Goal: Check status: Check status

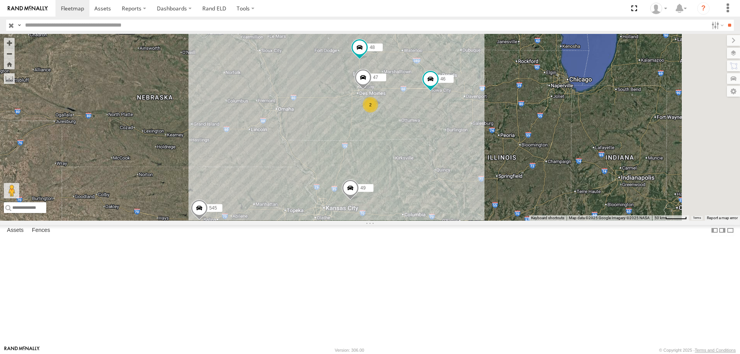
drag, startPoint x: 354, startPoint y: 217, endPoint x: 344, endPoint y: 185, distance: 33.7
click at [344, 185] on div "545 0055 48 47 46 49 2" at bounding box center [370, 127] width 740 height 187
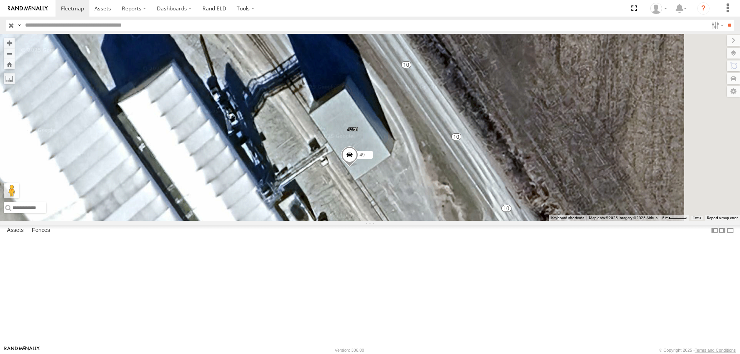
drag, startPoint x: 431, startPoint y: 211, endPoint x: 405, endPoint y: 280, distance: 73.8
click at [405, 221] on div "545 0055 48 47 46 49" at bounding box center [370, 127] width 740 height 187
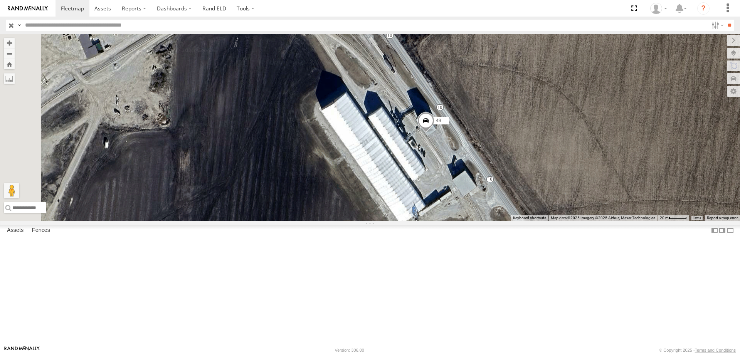
drag, startPoint x: 344, startPoint y: 282, endPoint x: 455, endPoint y: 201, distance: 137.6
click at [455, 201] on div "545 0055 48 47 46 49" at bounding box center [370, 127] width 740 height 187
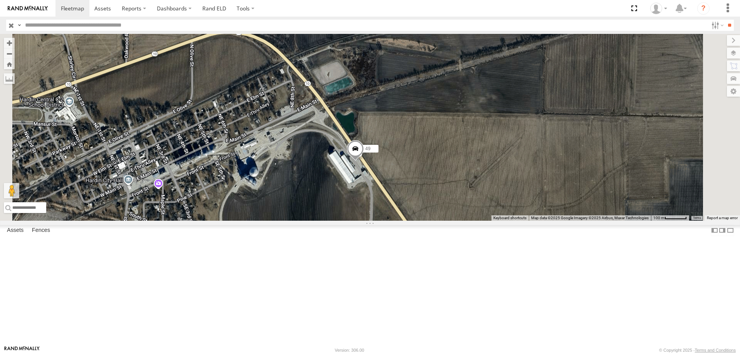
drag, startPoint x: 437, startPoint y: 277, endPoint x: 432, endPoint y: 297, distance: 21.1
click at [432, 221] on div "545 0055 48 47 46 49" at bounding box center [370, 127] width 740 height 187
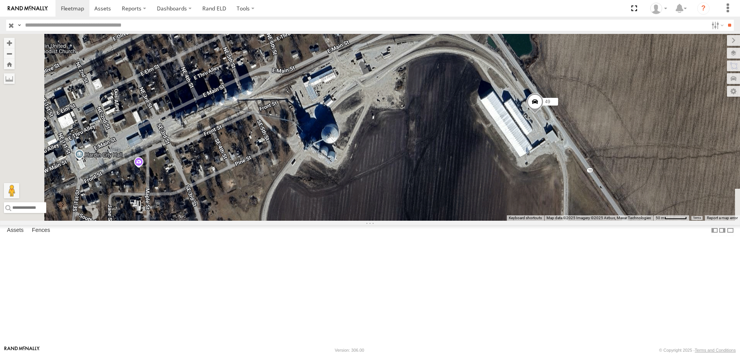
drag, startPoint x: 315, startPoint y: 242, endPoint x: 452, endPoint y: 32, distance: 250.8
click at [452, 32] on body at bounding box center [370, 177] width 740 height 354
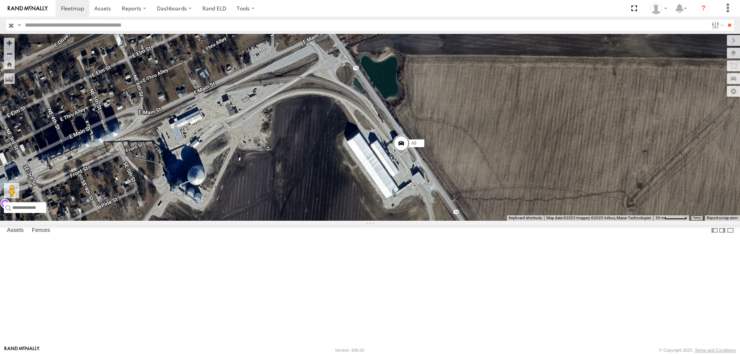
drag, startPoint x: 459, startPoint y: 116, endPoint x: 408, endPoint y: 137, distance: 55.2
click at [408, 137] on div "545 0055 48 47 46 49" at bounding box center [370, 127] width 740 height 187
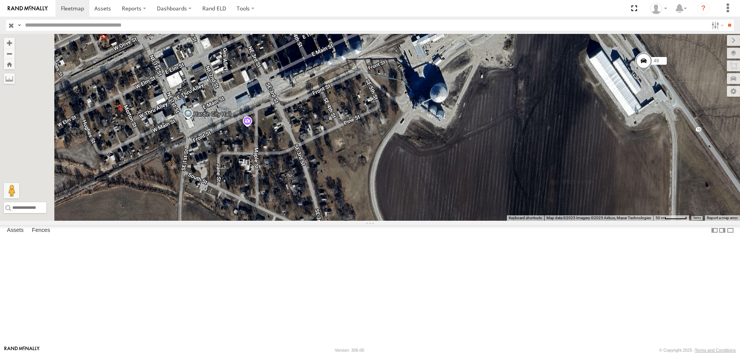
drag, startPoint x: 434, startPoint y: 135, endPoint x: 521, endPoint y: 104, distance: 91.8
click at [521, 104] on div "545 0055 48 47 46 49" at bounding box center [370, 127] width 740 height 187
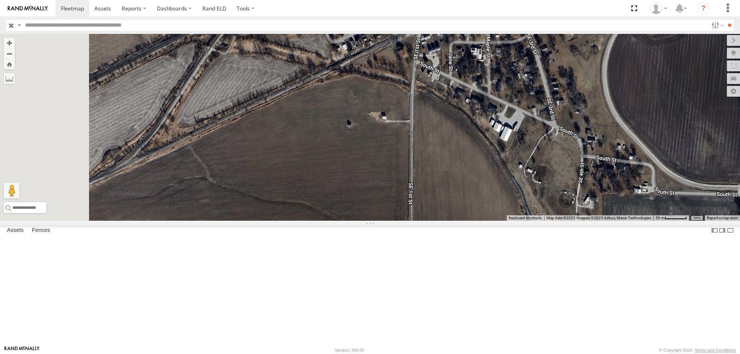
drag, startPoint x: 437, startPoint y: 137, endPoint x: 528, endPoint y: 97, distance: 99.4
click at [528, 97] on div "545 0055 48 47 46 49" at bounding box center [370, 127] width 740 height 187
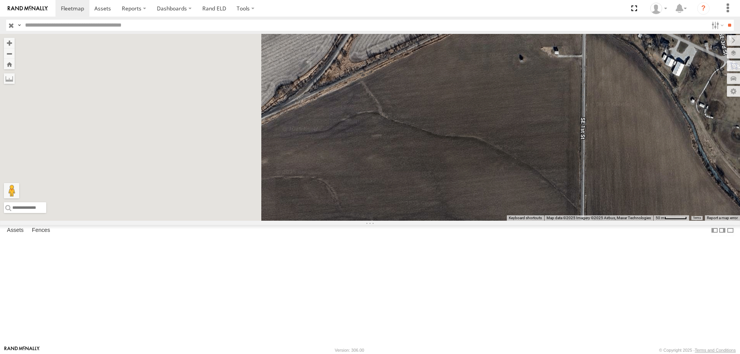
drag, startPoint x: 303, startPoint y: 212, endPoint x: 484, endPoint y: 143, distance: 193.5
click at [484, 143] on div "545 0055 48 47 46 49" at bounding box center [370, 127] width 740 height 187
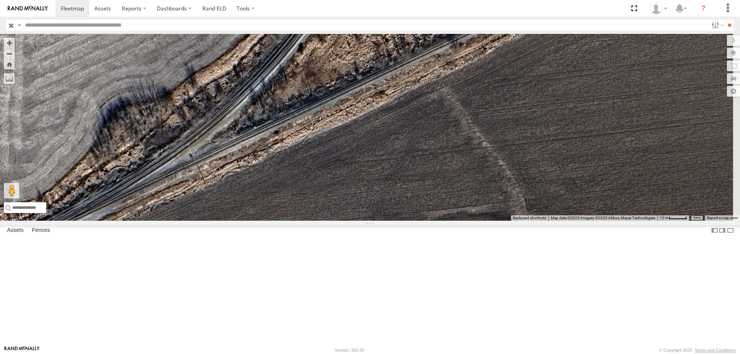
drag, startPoint x: 472, startPoint y: 135, endPoint x: 345, endPoint y: 183, distance: 135.7
click at [345, 183] on div "545 0055 48 47 46 49" at bounding box center [370, 127] width 740 height 187
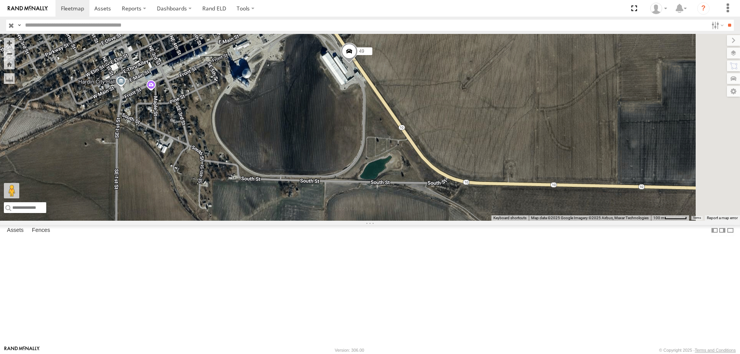
drag, startPoint x: 471, startPoint y: 129, endPoint x: 355, endPoint y: 153, distance: 118.5
click at [356, 153] on div "545 0055 48 47 46 49" at bounding box center [370, 127] width 740 height 187
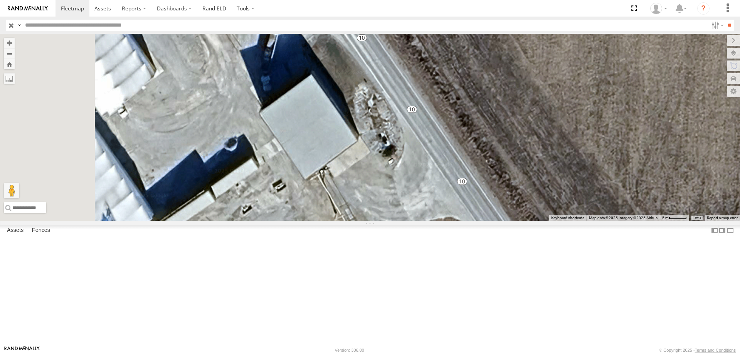
drag, startPoint x: 361, startPoint y: 158, endPoint x: 414, endPoint y: 202, distance: 69.5
click at [414, 202] on div "545 0055 48 47 46 49" at bounding box center [370, 127] width 740 height 187
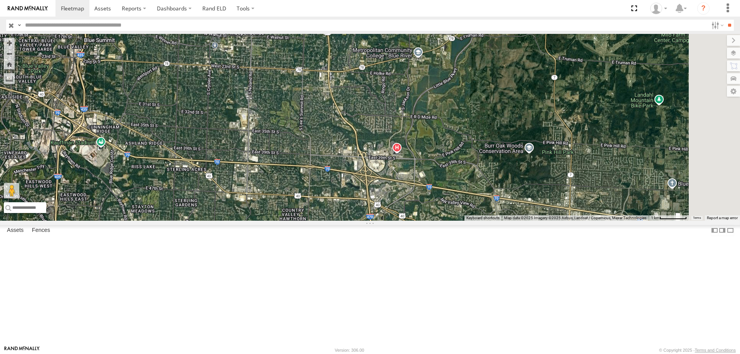
drag, startPoint x: 505, startPoint y: 249, endPoint x: 468, endPoint y: 74, distance: 179.1
click at [468, 74] on div "545 0055 48 47 46 49" at bounding box center [370, 127] width 740 height 187
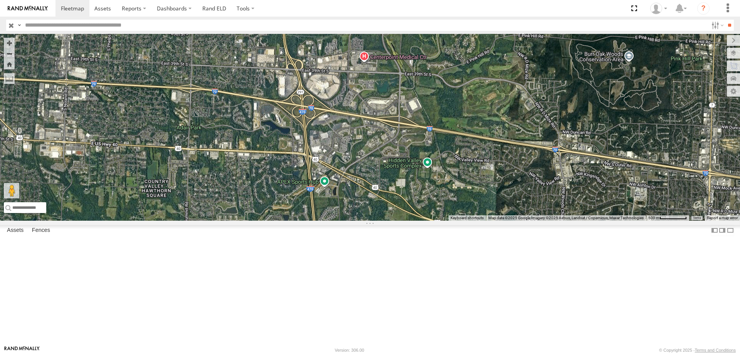
drag, startPoint x: 426, startPoint y: 182, endPoint x: 443, endPoint y: 168, distance: 22.2
click at [443, 168] on div "545 0055 48 47 46 49" at bounding box center [370, 127] width 740 height 187
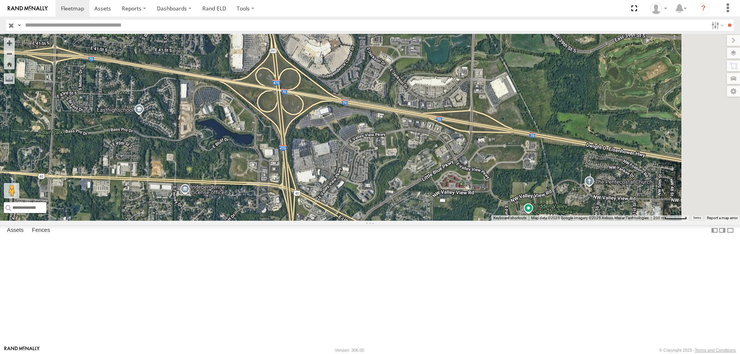
drag, startPoint x: 502, startPoint y: 176, endPoint x: 459, endPoint y: 283, distance: 114.6
click at [459, 221] on div "545 0055 48 47 46 49" at bounding box center [370, 127] width 740 height 187
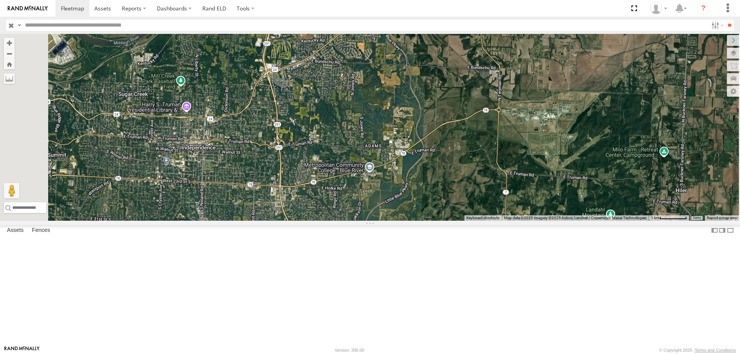
drag, startPoint x: 477, startPoint y: 216, endPoint x: 450, endPoint y: 334, distance: 121.3
click at [450, 221] on div "545 0055 48 47 46 49" at bounding box center [370, 127] width 740 height 187
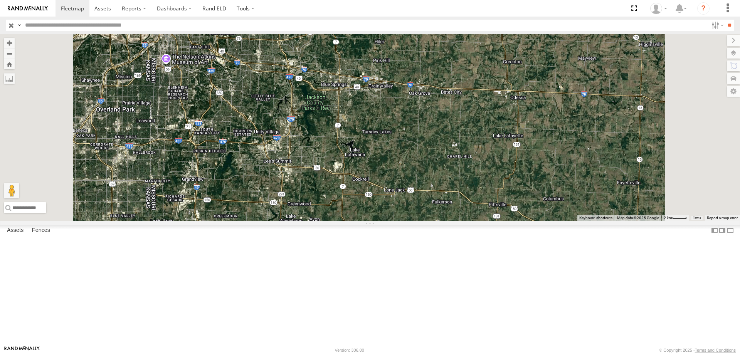
drag, startPoint x: 447, startPoint y: 271, endPoint x: 423, endPoint y: 154, distance: 120.1
click at [423, 154] on div "545 0055 48 47 46 49" at bounding box center [370, 127] width 740 height 187
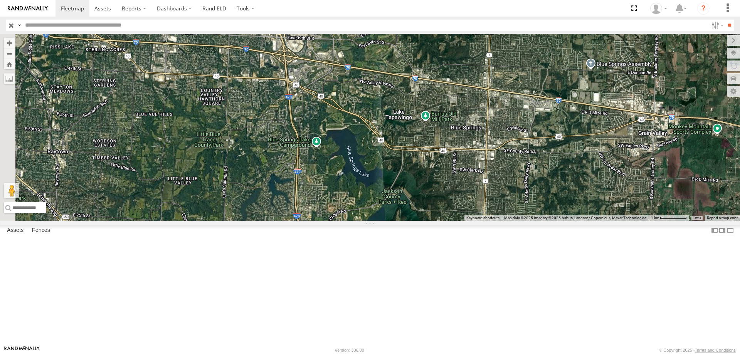
drag, startPoint x: 377, startPoint y: 153, endPoint x: 408, endPoint y: 122, distance: 43.6
click at [408, 122] on div "545 0055 48 47 46 49" at bounding box center [370, 127] width 740 height 187
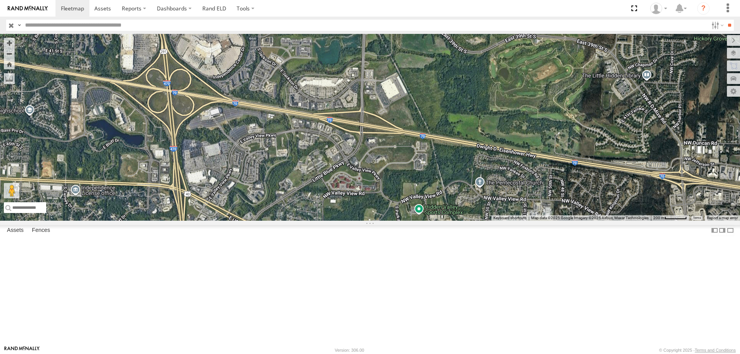
drag, startPoint x: 406, startPoint y: 163, endPoint x: 477, endPoint y: 265, distance: 124.3
click at [477, 221] on div "545 0055 48 47 46 49" at bounding box center [370, 127] width 740 height 187
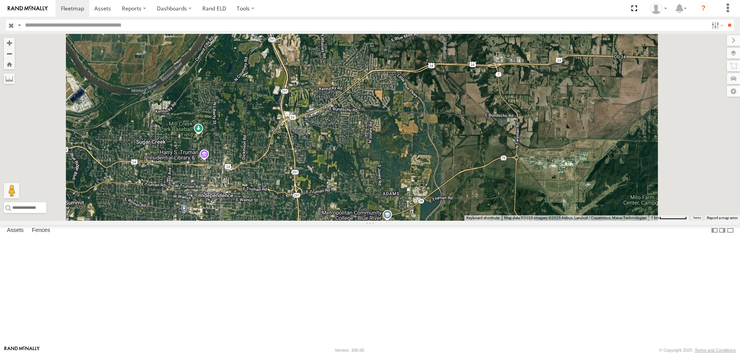
drag, startPoint x: 480, startPoint y: 210, endPoint x: 475, endPoint y: 311, distance: 101.4
click at [475, 221] on div "545 0055 48 47 46 49" at bounding box center [370, 127] width 740 height 187
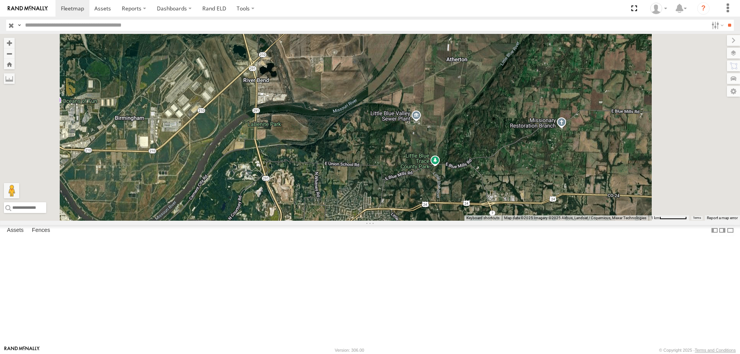
drag, startPoint x: 470, startPoint y: 176, endPoint x: 464, endPoint y: 314, distance: 138.8
click at [464, 221] on div "545 0055 48 47 46 49" at bounding box center [370, 127] width 740 height 187
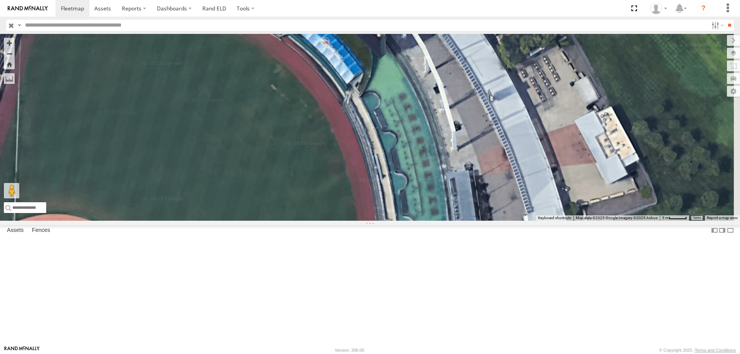
drag, startPoint x: 590, startPoint y: 234, endPoint x: 501, endPoint y: 159, distance: 116.2
click at [501, 159] on div "545 0055 48 47 46 49" at bounding box center [370, 127] width 740 height 187
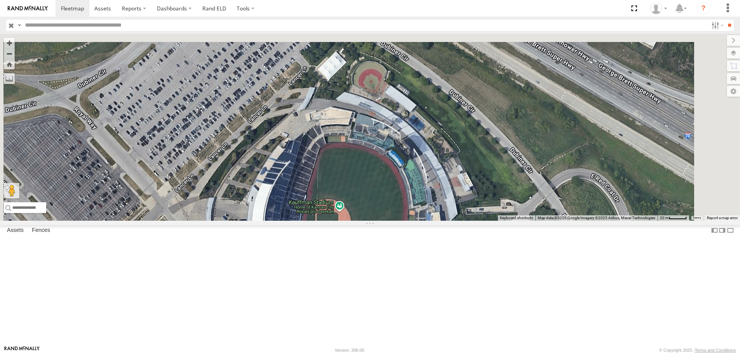
drag, startPoint x: 511, startPoint y: 134, endPoint x: 519, endPoint y: 195, distance: 60.7
click at [519, 195] on div "545 0055 48 47 46 49" at bounding box center [370, 127] width 740 height 187
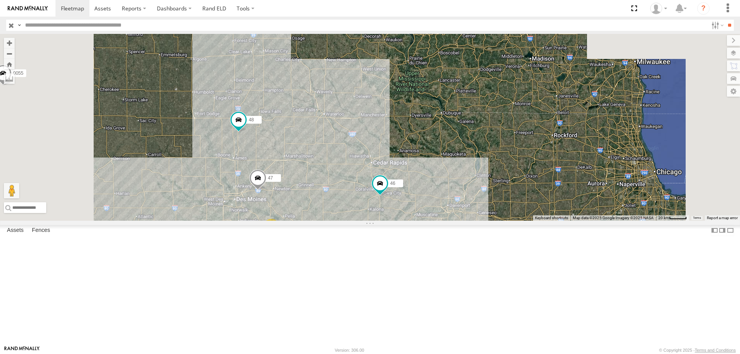
drag, startPoint x: 389, startPoint y: 73, endPoint x: 402, endPoint y: 191, distance: 119.4
click at [402, 191] on div "49 545 0055 46 48 47 2" at bounding box center [370, 127] width 740 height 187
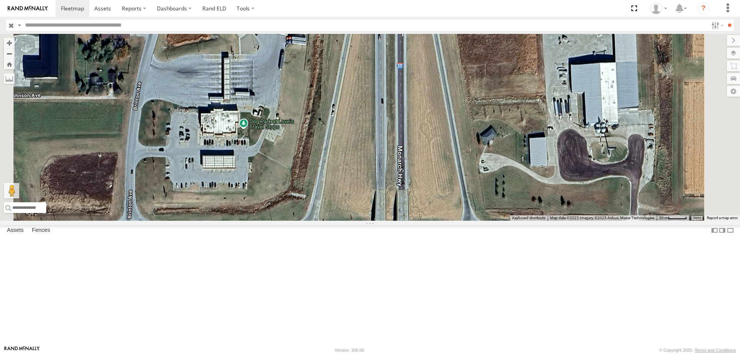
drag, startPoint x: 330, startPoint y: 99, endPoint x: 380, endPoint y: 181, distance: 96.1
click at [380, 181] on div "48" at bounding box center [370, 127] width 740 height 187
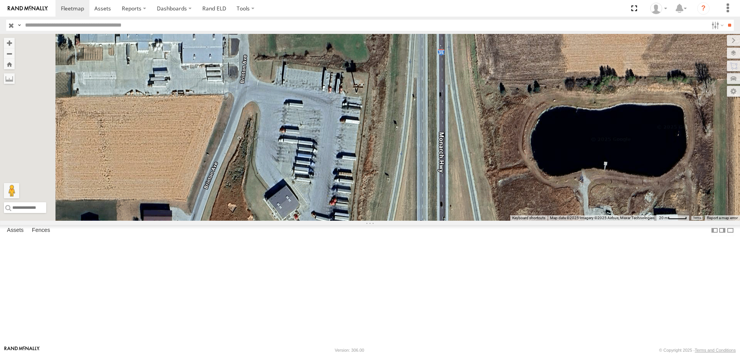
drag, startPoint x: 389, startPoint y: 121, endPoint x: 405, endPoint y: 304, distance: 183.0
click at [405, 221] on div "48" at bounding box center [370, 127] width 740 height 187
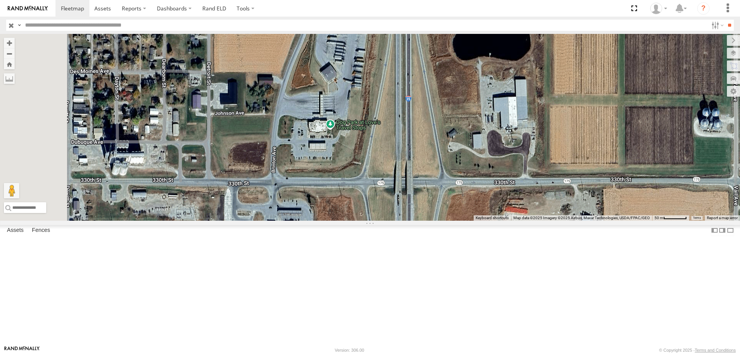
drag, startPoint x: 426, startPoint y: 252, endPoint x: 447, endPoint y: 147, distance: 107.3
click at [447, 147] on div "48" at bounding box center [370, 127] width 740 height 187
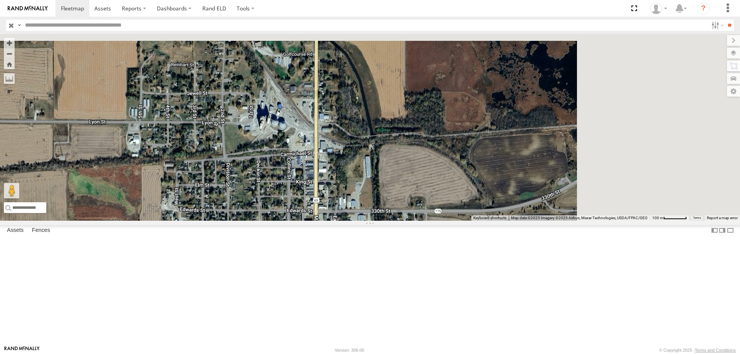
drag, startPoint x: 492, startPoint y: 123, endPoint x: 349, endPoint y: 262, distance: 198.4
click at [349, 221] on div "48" at bounding box center [370, 127] width 740 height 187
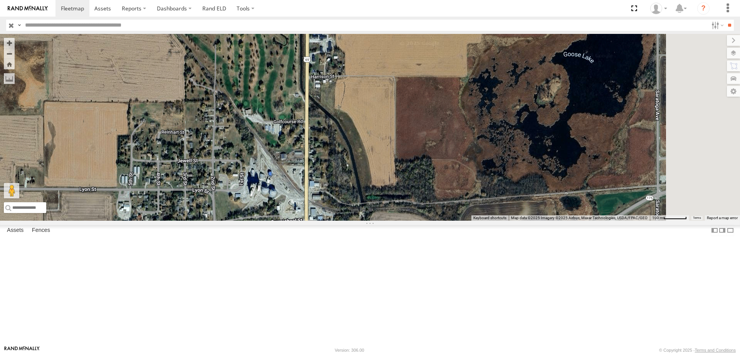
drag, startPoint x: 392, startPoint y: 79, endPoint x: 390, endPoint y: 165, distance: 85.2
click at [390, 165] on div "48" at bounding box center [370, 127] width 740 height 187
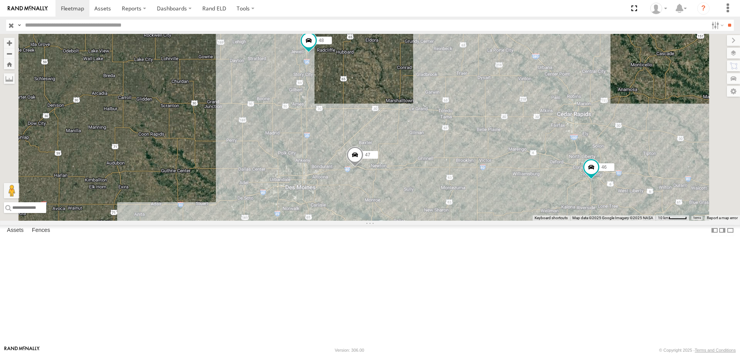
drag, startPoint x: 429, startPoint y: 267, endPoint x: 426, endPoint y: 247, distance: 21.0
click at [426, 221] on div "48 47 46 597 587" at bounding box center [370, 127] width 740 height 187
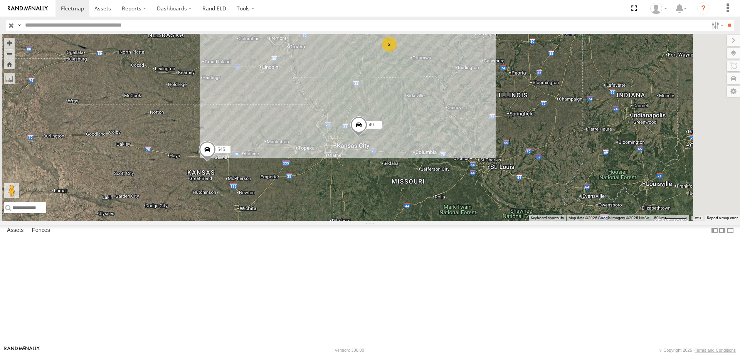
drag, startPoint x: 384, startPoint y: 233, endPoint x: 408, endPoint y: 94, distance: 141.9
click at [408, 94] on div "48 47 46 0055 545 49 2" at bounding box center [370, 127] width 740 height 187
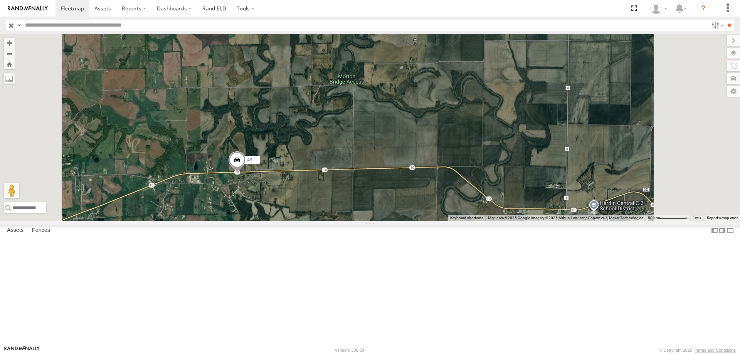
click at [245, 172] on span at bounding box center [236, 161] width 17 height 21
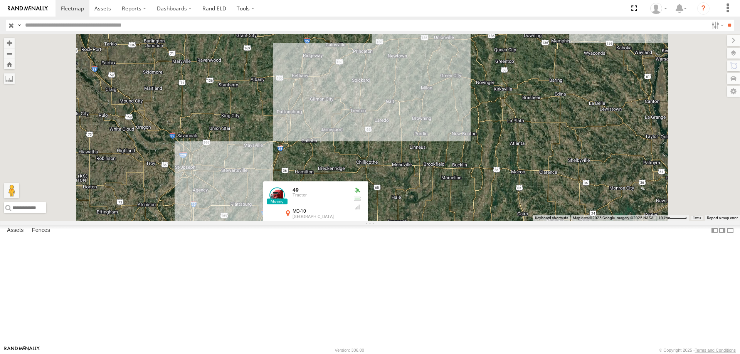
drag, startPoint x: 506, startPoint y: 91, endPoint x: 489, endPoint y: 180, distance: 90.5
click at [489, 180] on div "48 47 46 0055 545 49 49 Tractor MO-10 [GEOGRAPHIC_DATA] 39.27904 , -93.916 West…" at bounding box center [370, 127] width 740 height 187
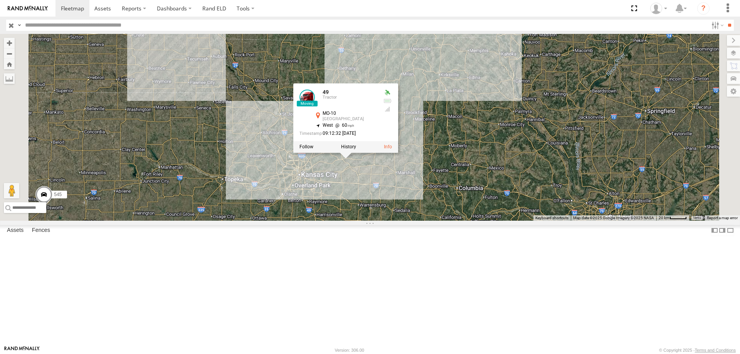
click at [527, 155] on div "48 47 46 0055 545 49 49 Tractor MO-10 [GEOGRAPHIC_DATA] 39.27904 , -93.916 West…" at bounding box center [370, 127] width 740 height 187
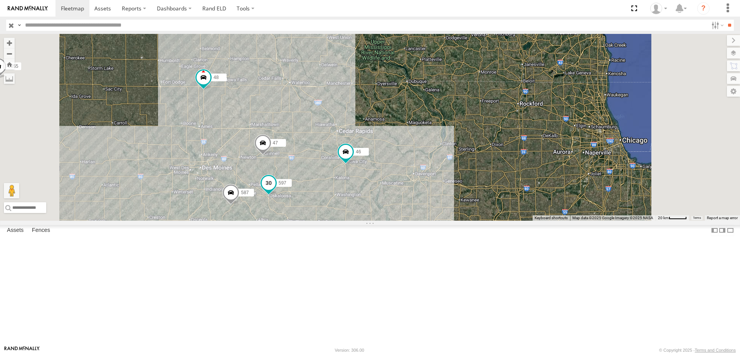
click at [275, 190] on span at bounding box center [269, 183] width 14 height 14
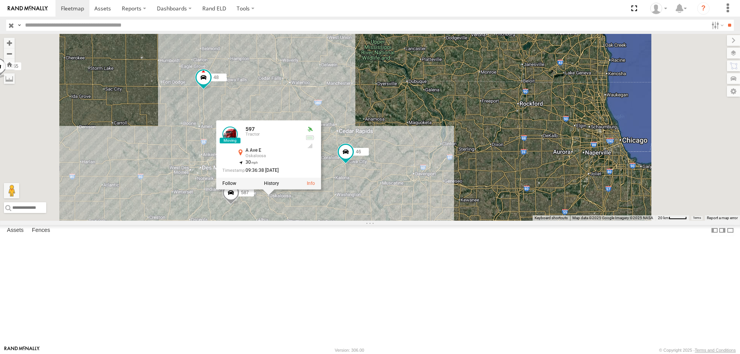
click at [321, 189] on div at bounding box center [268, 184] width 105 height 12
click at [279, 186] on label at bounding box center [271, 183] width 15 height 5
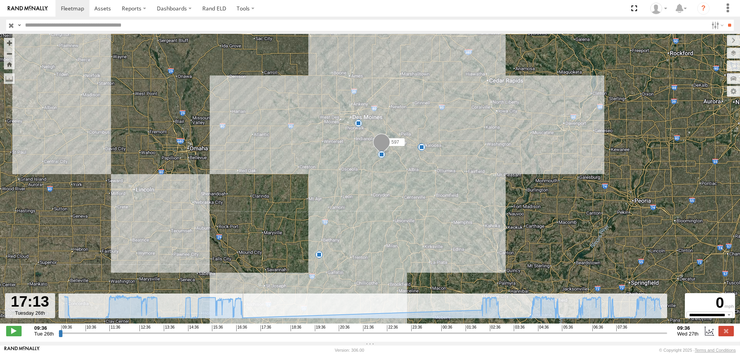
drag, startPoint x: 62, startPoint y: 335, endPoint x: 252, endPoint y: 192, distance: 237.5
type input "**********"
click at [252, 329] on input "range" at bounding box center [363, 332] width 608 height 7
click at [251, 183] on div "597 13:31 Tue 13:59 Tue 16:53 Tue 05:31 Wed 05:52 Wed 5" at bounding box center [370, 183] width 740 height 298
click at [84, 10] on link at bounding box center [72, 8] width 34 height 17
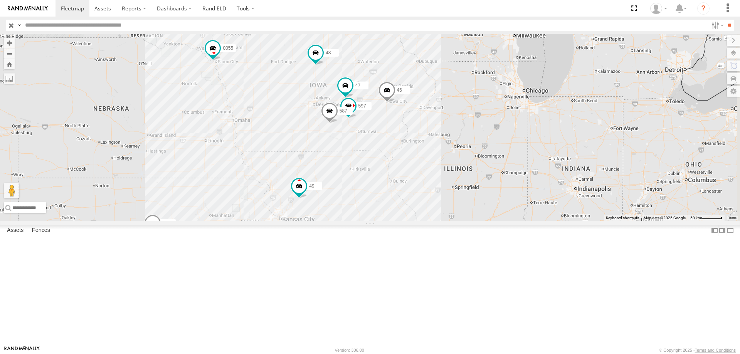
drag, startPoint x: 354, startPoint y: 251, endPoint x: 351, endPoint y: 200, distance: 51.4
click at [351, 200] on div "545 0055 48 47 46 49 597 587" at bounding box center [370, 127] width 740 height 187
